Goal: Ask a question

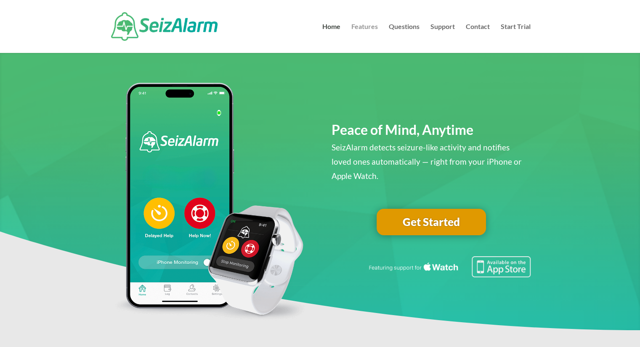
click at [366, 29] on link "Features" at bounding box center [364, 38] width 27 height 29
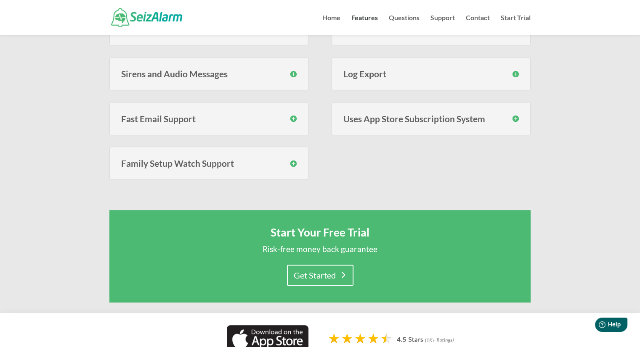
scroll to position [421, 0]
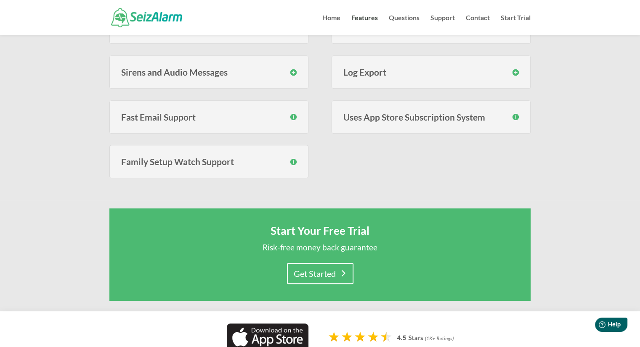
click at [194, 162] on h3 "Family Setup Watch Support" at bounding box center [208, 161] width 175 height 9
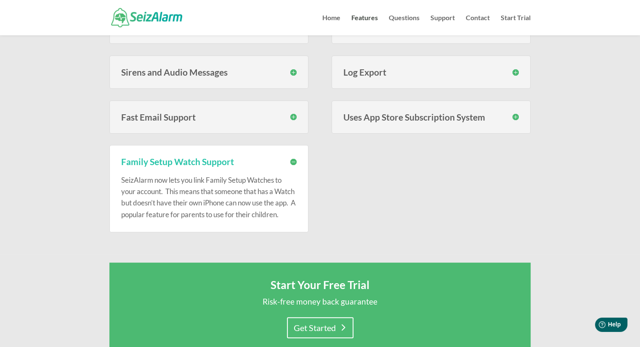
click at [293, 157] on h3 "Family Setup Watch Support" at bounding box center [208, 161] width 175 height 9
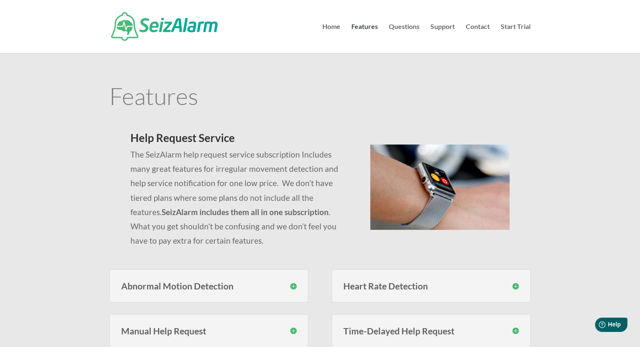
scroll to position [0, 0]
click at [407, 26] on link "Questions" at bounding box center [404, 38] width 31 height 29
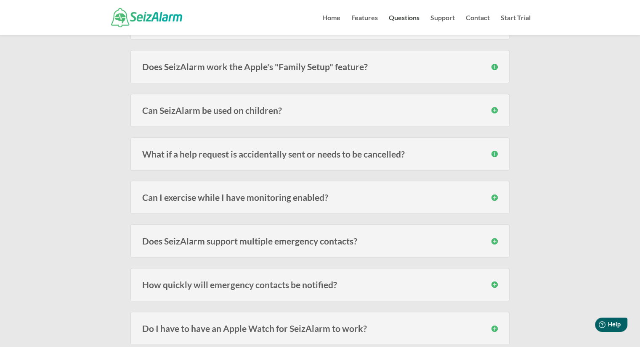
scroll to position [379, 0]
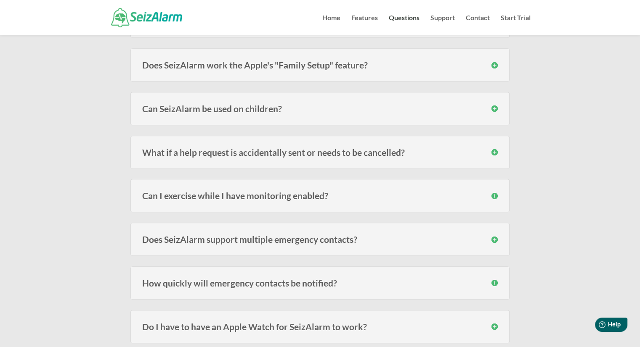
click at [494, 194] on h3 "Can I exercise while I have monitoring enabled?" at bounding box center [319, 195] width 355 height 9
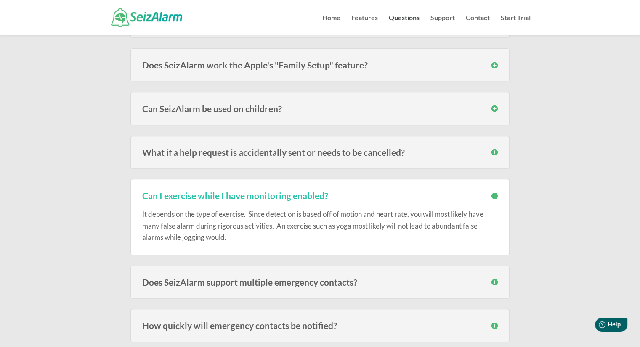
click at [493, 192] on h3 "Can I exercise while I have monitoring enabled?" at bounding box center [319, 195] width 355 height 9
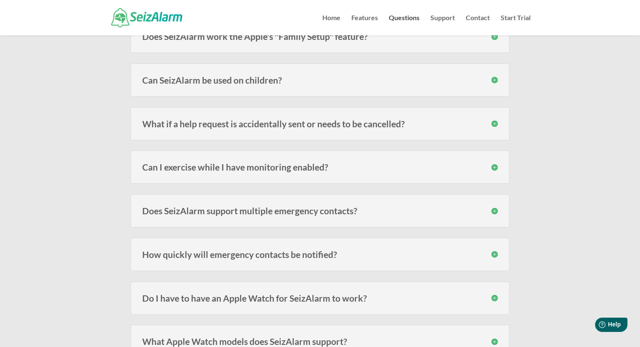
scroll to position [421, 0]
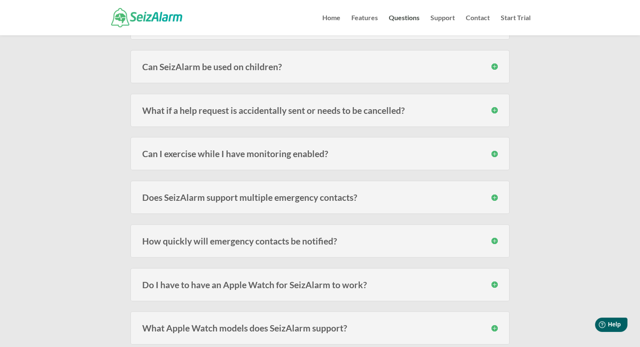
click at [495, 281] on h3 "Do I have to have an Apple Watch for SeizAlarm to work?" at bounding box center [319, 285] width 355 height 9
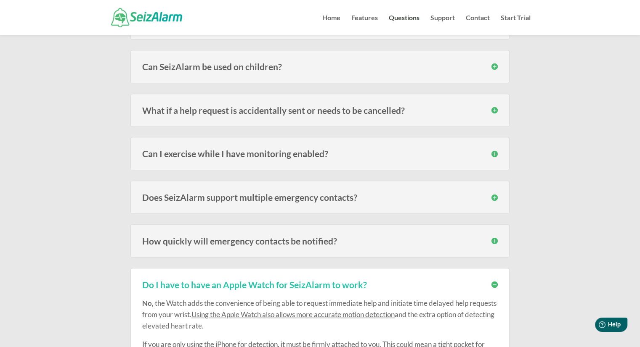
click at [493, 281] on h3 "Do I have to have an Apple Watch for SeizAlarm to work?" at bounding box center [319, 285] width 355 height 9
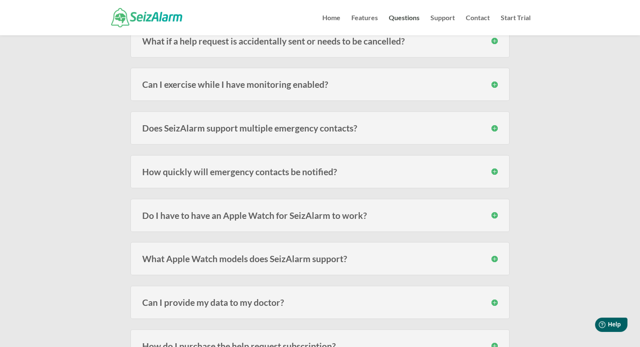
scroll to position [547, 0]
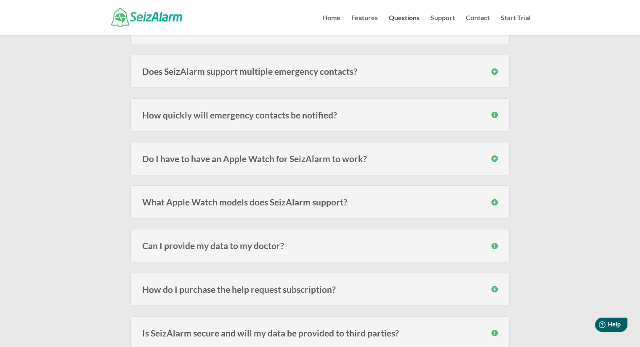
click at [493, 287] on h3 "How do I purchase the help request subscription?" at bounding box center [319, 289] width 355 height 9
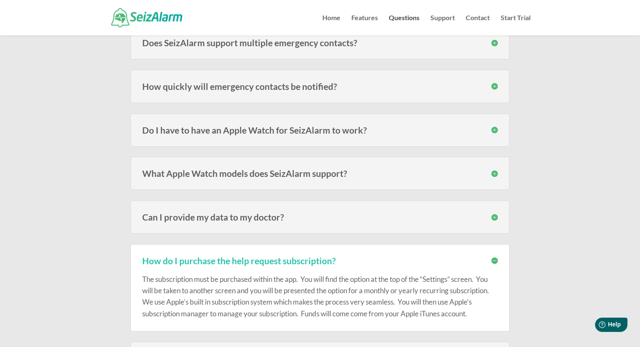
scroll to position [589, 0]
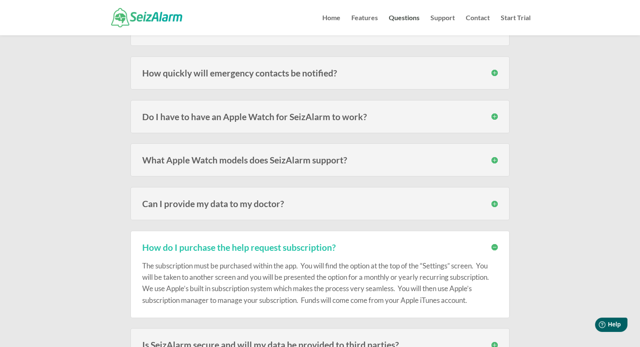
click at [493, 243] on h3 "How do I purchase the help request subscription?" at bounding box center [319, 247] width 355 height 9
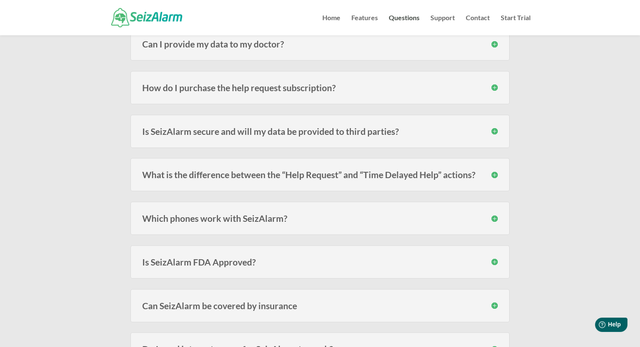
scroll to position [757, 0]
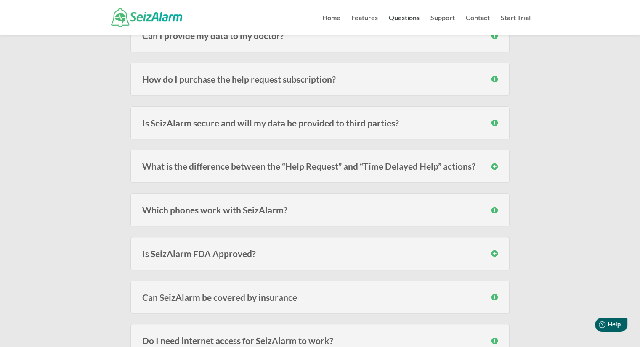
click at [495, 293] on h3 "Can SeizAlarm be covered by insurance" at bounding box center [319, 297] width 355 height 9
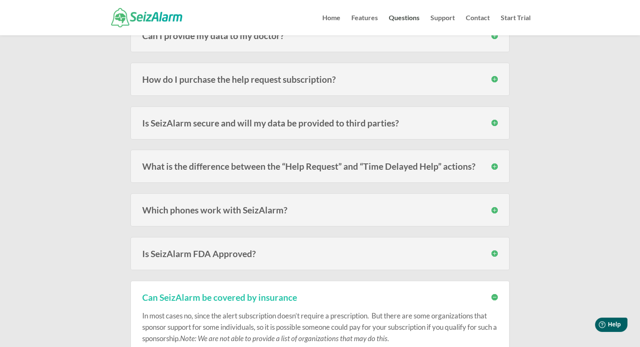
click at [495, 293] on h3 "Can SeizAlarm be covered by insurance" at bounding box center [319, 297] width 355 height 9
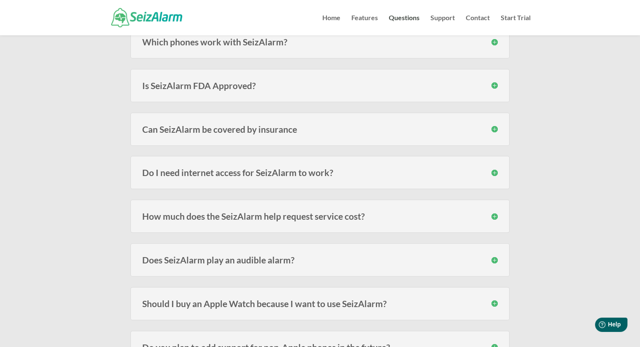
scroll to position [968, 0]
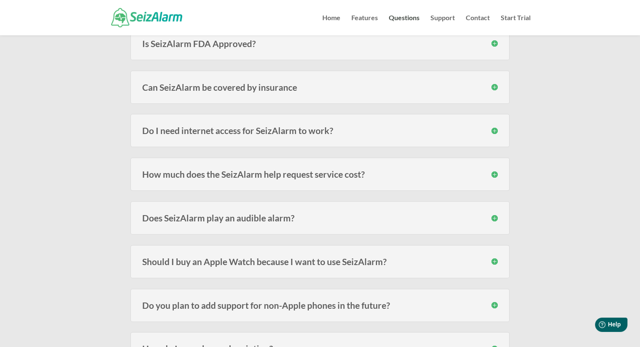
click at [495, 259] on h3 "Should I buy an Apple Watch because I want to use SeizAlarm?" at bounding box center [319, 261] width 355 height 9
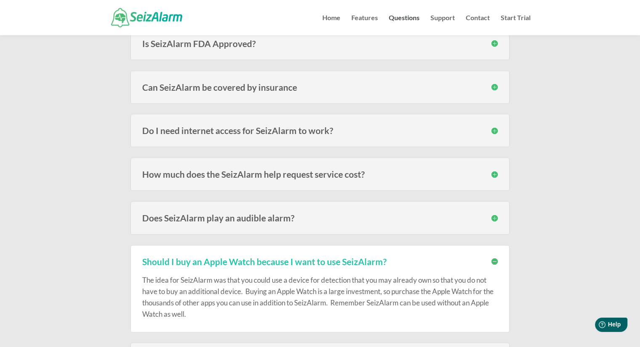
click at [494, 258] on h3 "Should I buy an Apple Watch because I want to use SeizAlarm?" at bounding box center [319, 261] width 355 height 9
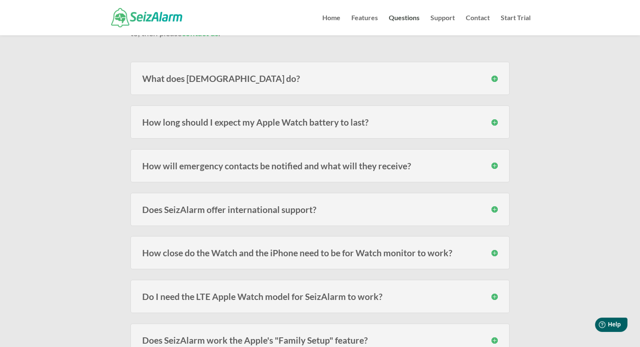
scroll to position [0, 0]
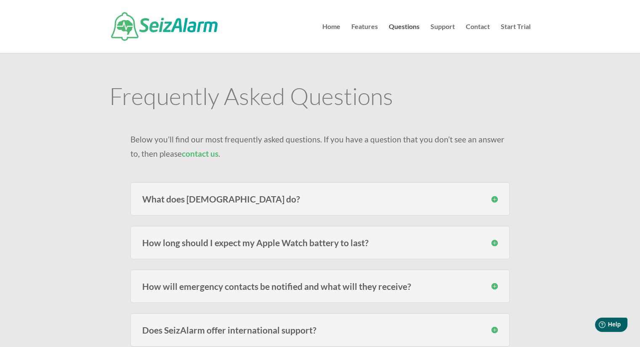
click at [187, 154] on link "contact us" at bounding box center [200, 154] width 37 height 10
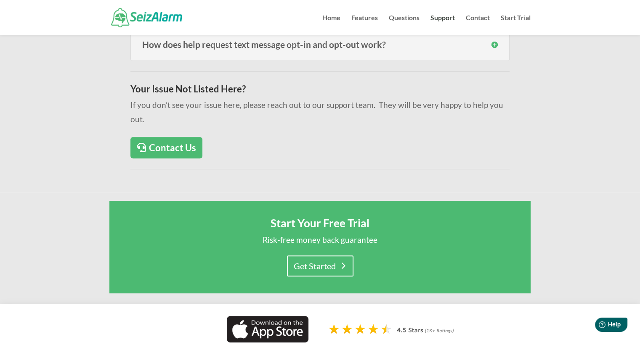
scroll to position [421, 0]
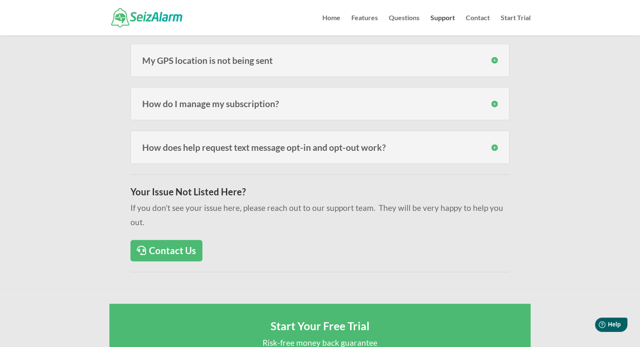
click at [173, 240] on link "Contact Us" at bounding box center [166, 250] width 72 height 21
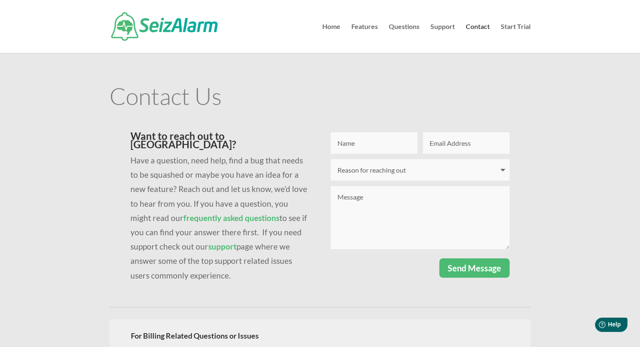
click at [348, 146] on input "Name" at bounding box center [374, 143] width 87 height 21
type input "Lisa"
click at [437, 148] on input "Email Address" at bounding box center [466, 143] width 87 height 21
type input "lratledge662@gmail.com"
click at [500, 169] on select "Reason for reaching out I have a question I'm having issues logging in I need t…" at bounding box center [420, 169] width 179 height 21
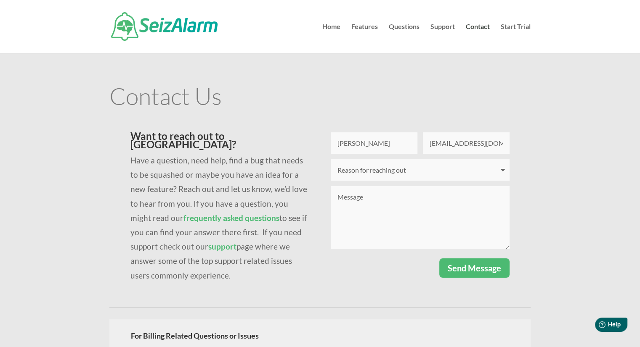
select select "I have a question"
click at [331, 159] on select "Reason for reaching out I have a question I'm having issues logging in I need t…" at bounding box center [420, 169] width 179 height 21
click at [357, 204] on textarea "Message" at bounding box center [420, 217] width 179 height 63
click at [485, 204] on textarea "Hello, I am interested in SeizAlarm. I would like to know the monthly cost. Tha…" at bounding box center [420, 217] width 179 height 63
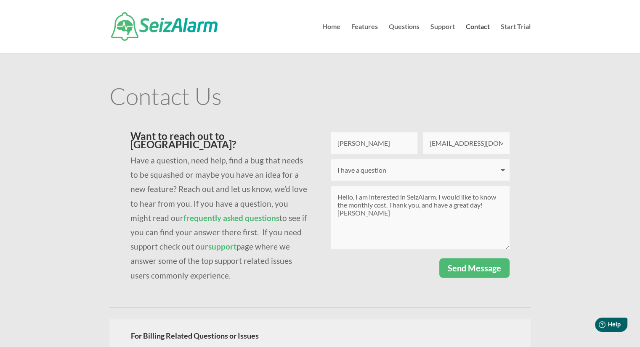
type textarea "Hello, I am interested in SeizAlarm. I would like to know the monthly cost. Tha…"
click at [464, 268] on button "Send Message" at bounding box center [474, 268] width 70 height 19
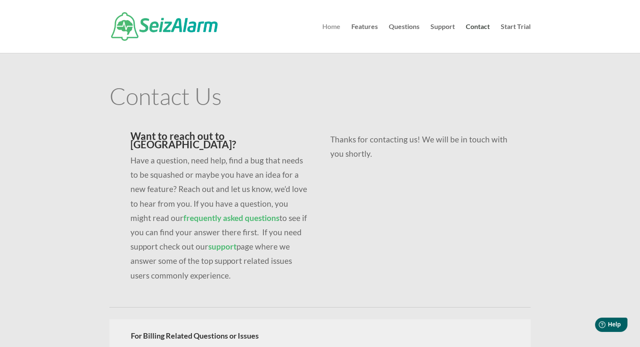
click at [336, 25] on link "Home" at bounding box center [331, 38] width 18 height 29
